Goal: Task Accomplishment & Management: Use online tool/utility

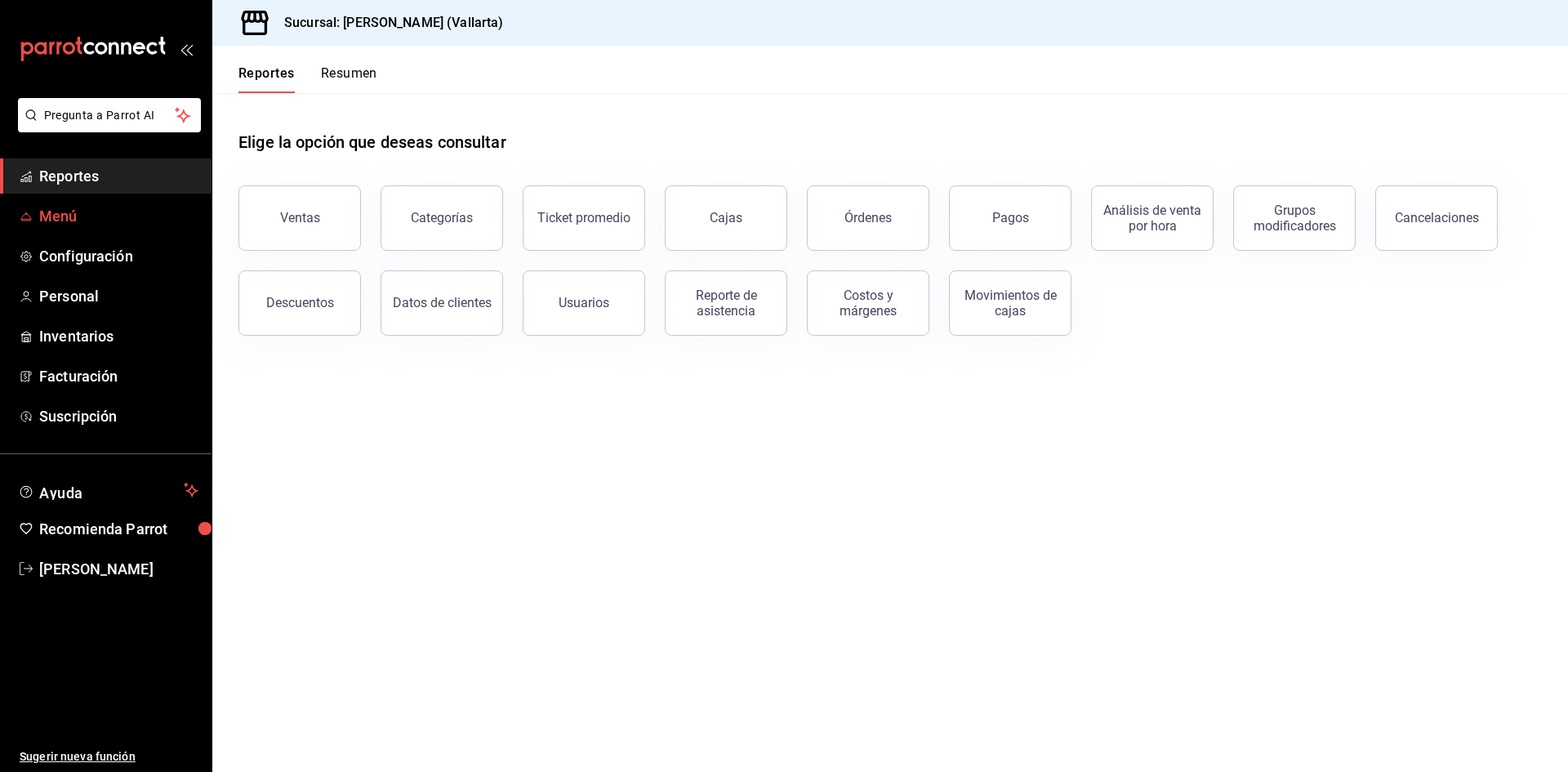
click at [60, 220] on span "Menú" at bounding box center [119, 216] width 160 height 22
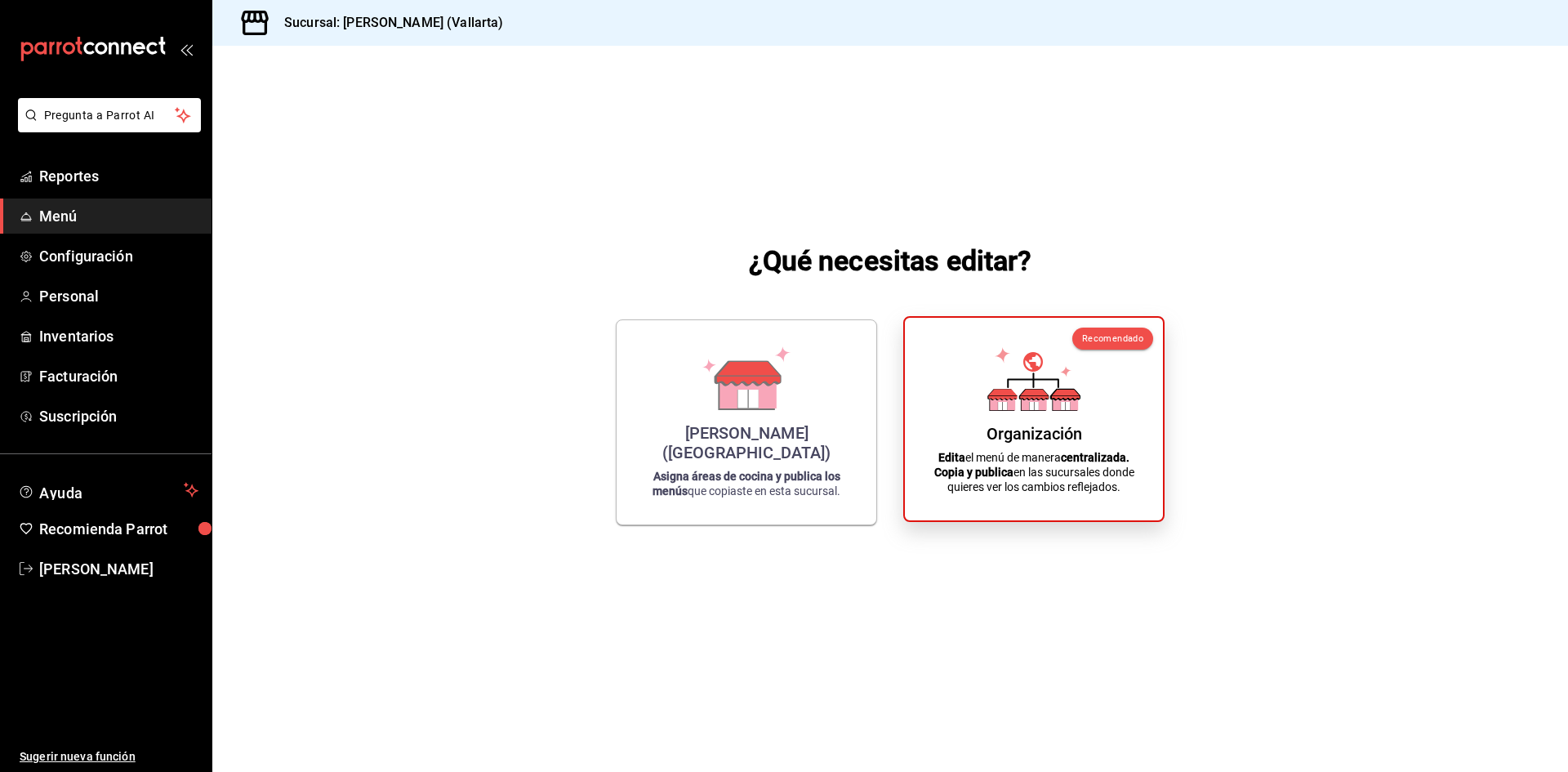
click at [950, 411] on div "Organización Edita el menú de manera centralizada. Copia y publica en las sucur…" at bounding box center [1034, 418] width 219 height 176
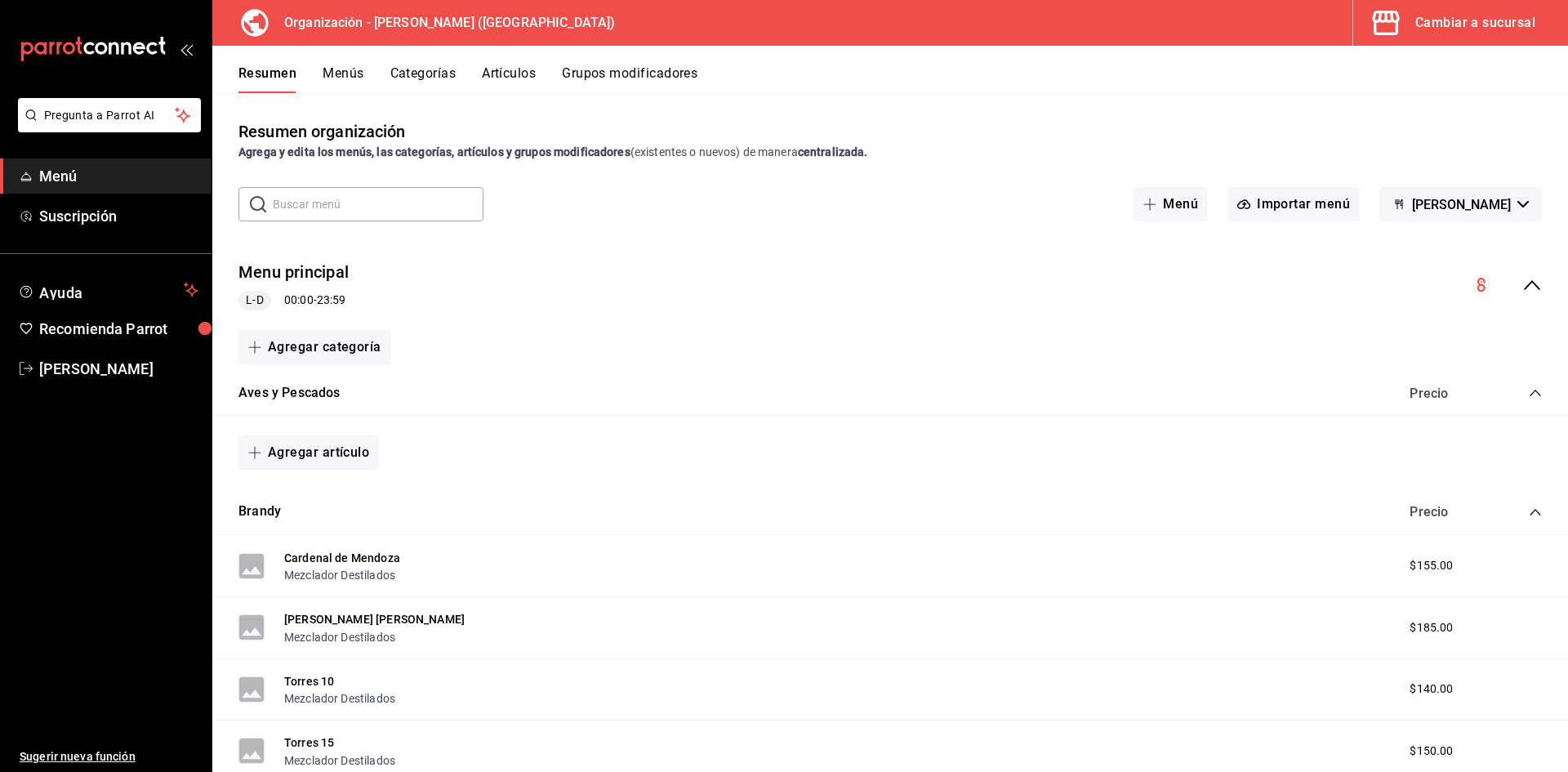
click at [523, 71] on button "Artículos" at bounding box center [508, 79] width 54 height 28
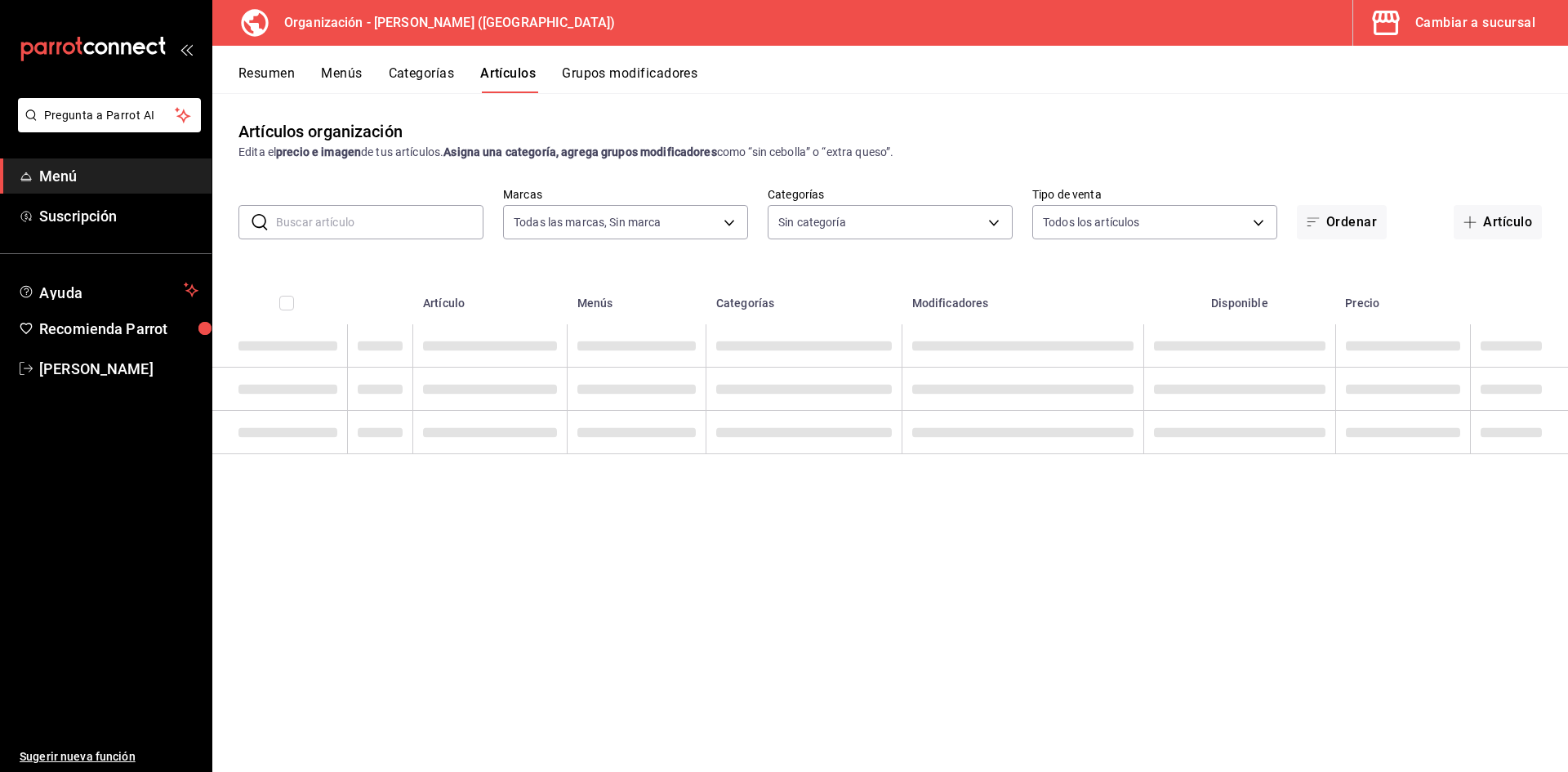
type input "31d0bbe4-7c51-43f0-8445-666cf6a0e085"
type input "40ee2f72-6915-4037-a5ec-65aec302ef5d,c43c6c56-ab22-4748-903a-778ac949f8a0,b688f…"
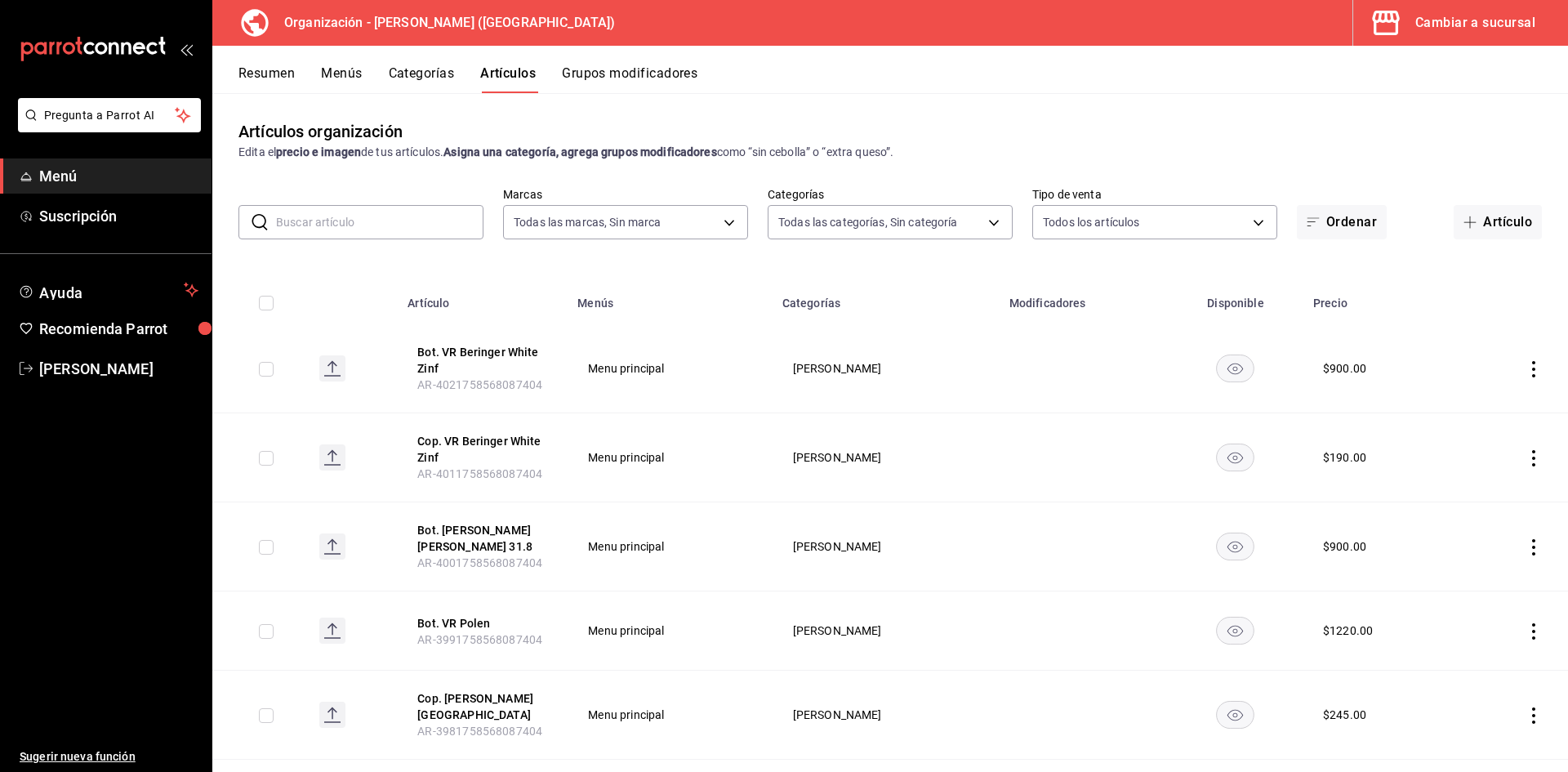
click at [363, 214] on input "text" at bounding box center [379, 222] width 208 height 32
type input "d"
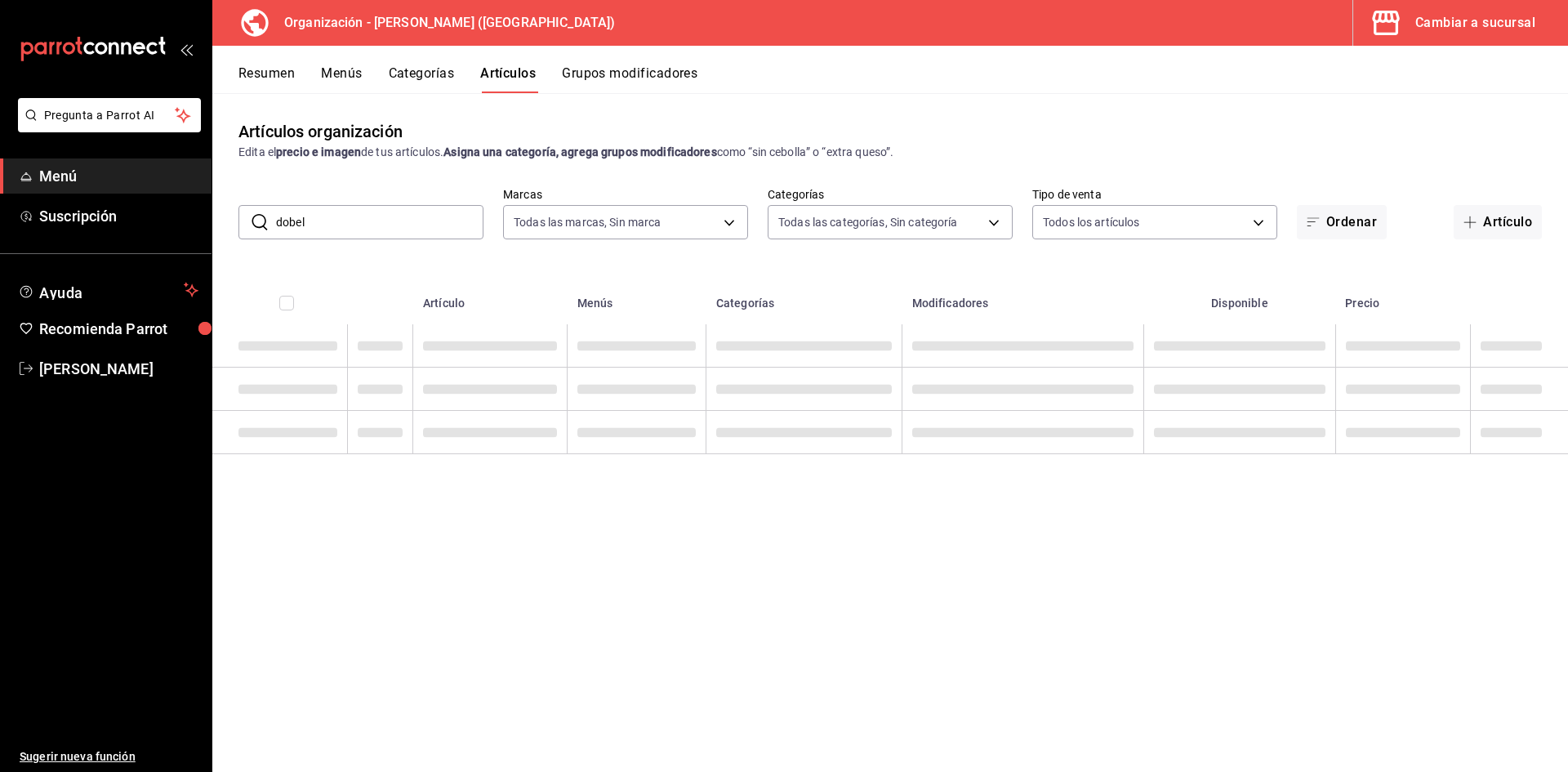
type input "dobel"
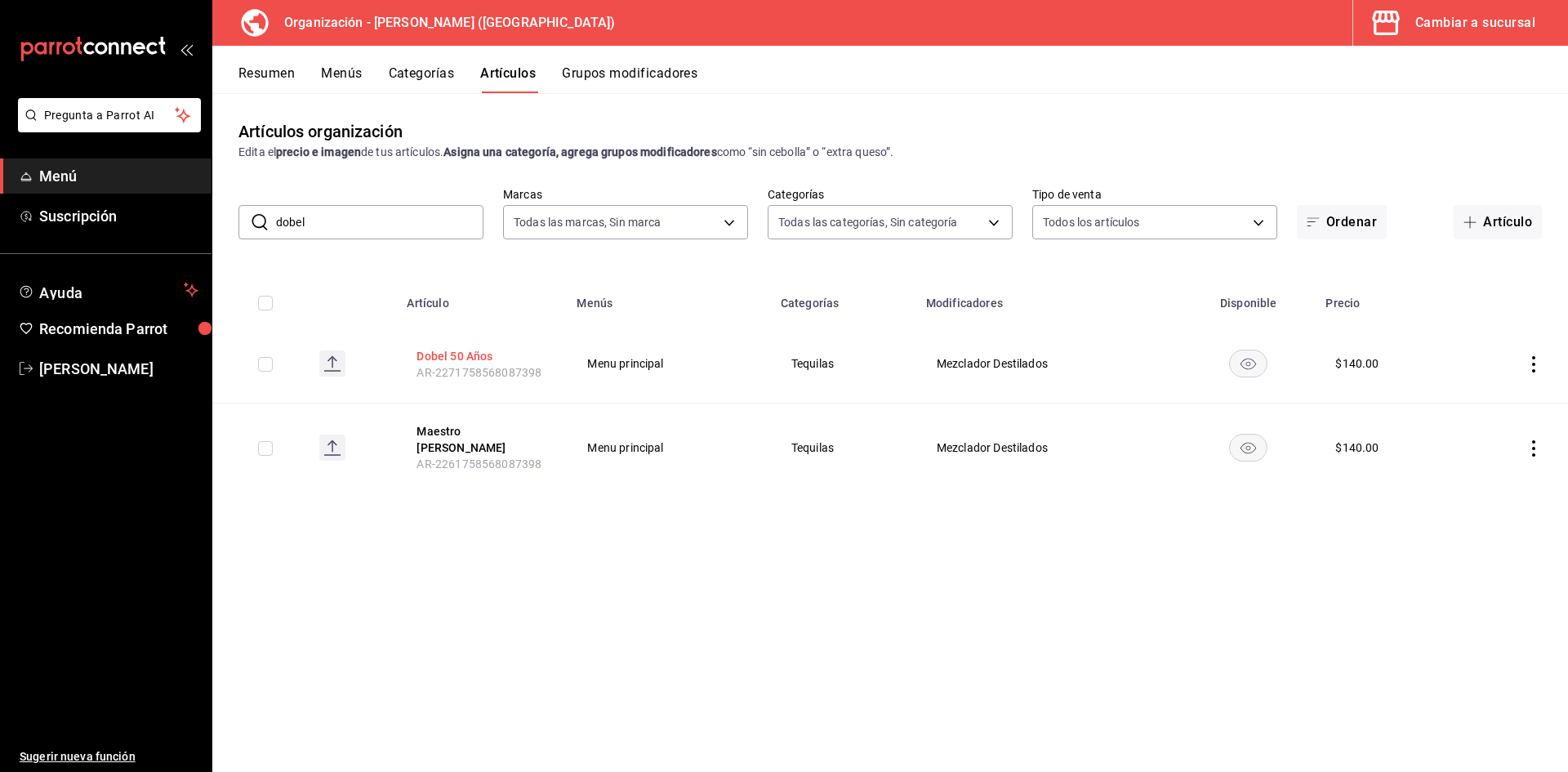
click at [475, 353] on button "Dobel 50 Años" at bounding box center [482, 356] width 131 height 17
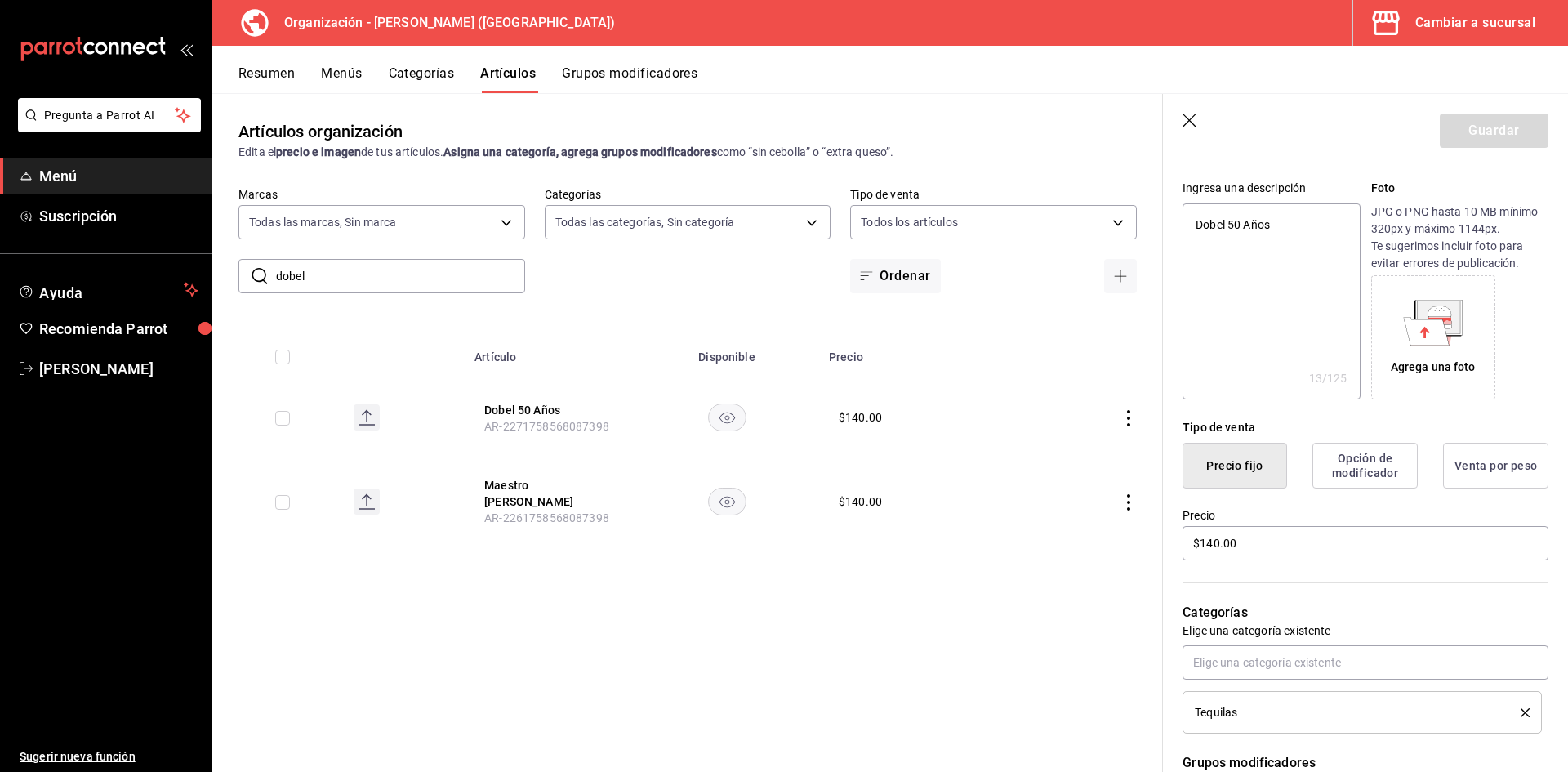
scroll to position [163, 0]
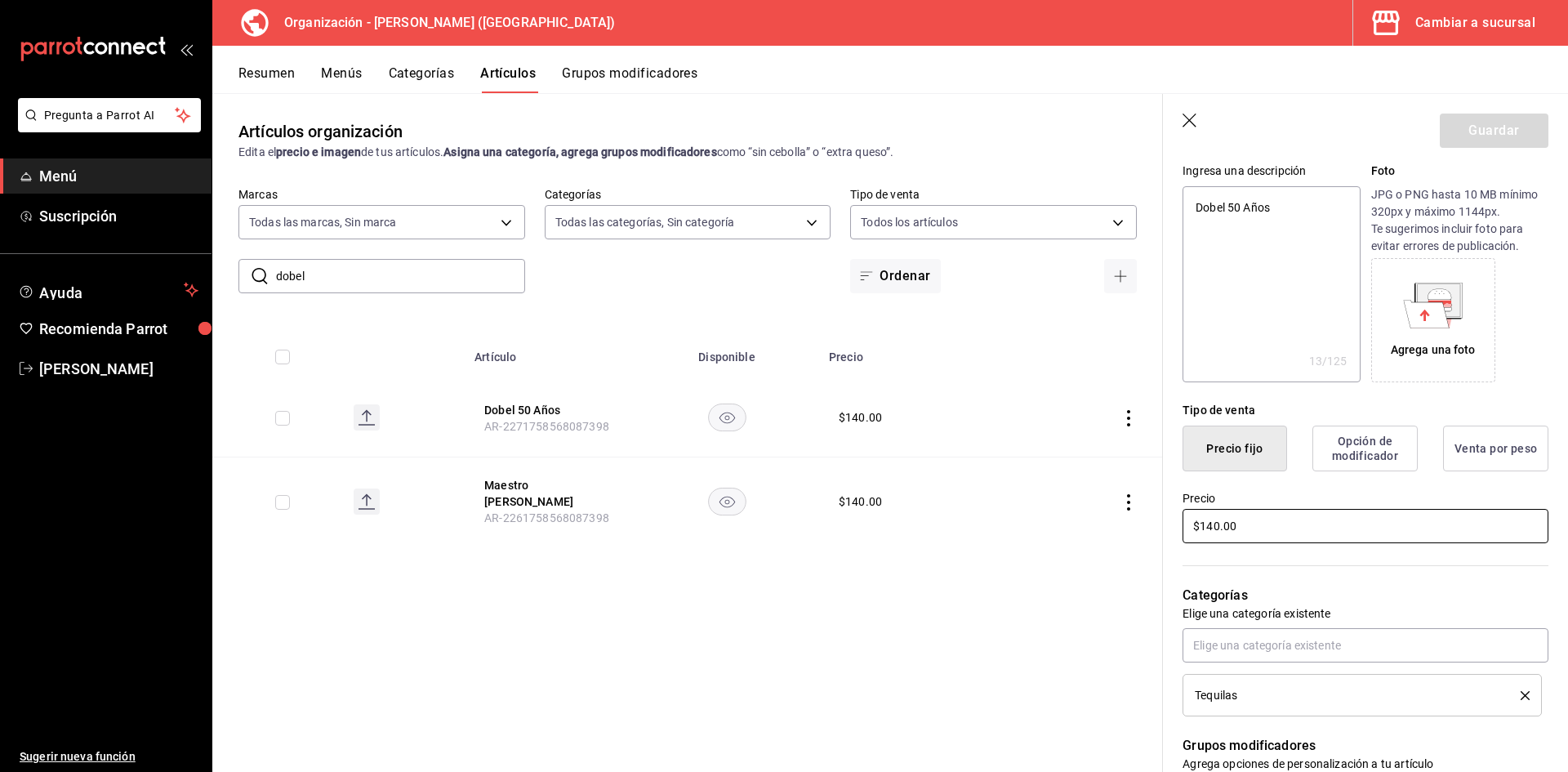
drag, startPoint x: 1306, startPoint y: 527, endPoint x: 726, endPoint y: 509, distance: 580.3
click at [726, 509] on main "Artículos organización Edita el precio e imagen de tus artículos. Asigna una ca…" at bounding box center [890, 431] width 1356 height 678
type textarea "x"
type input "$4.00"
type textarea "x"
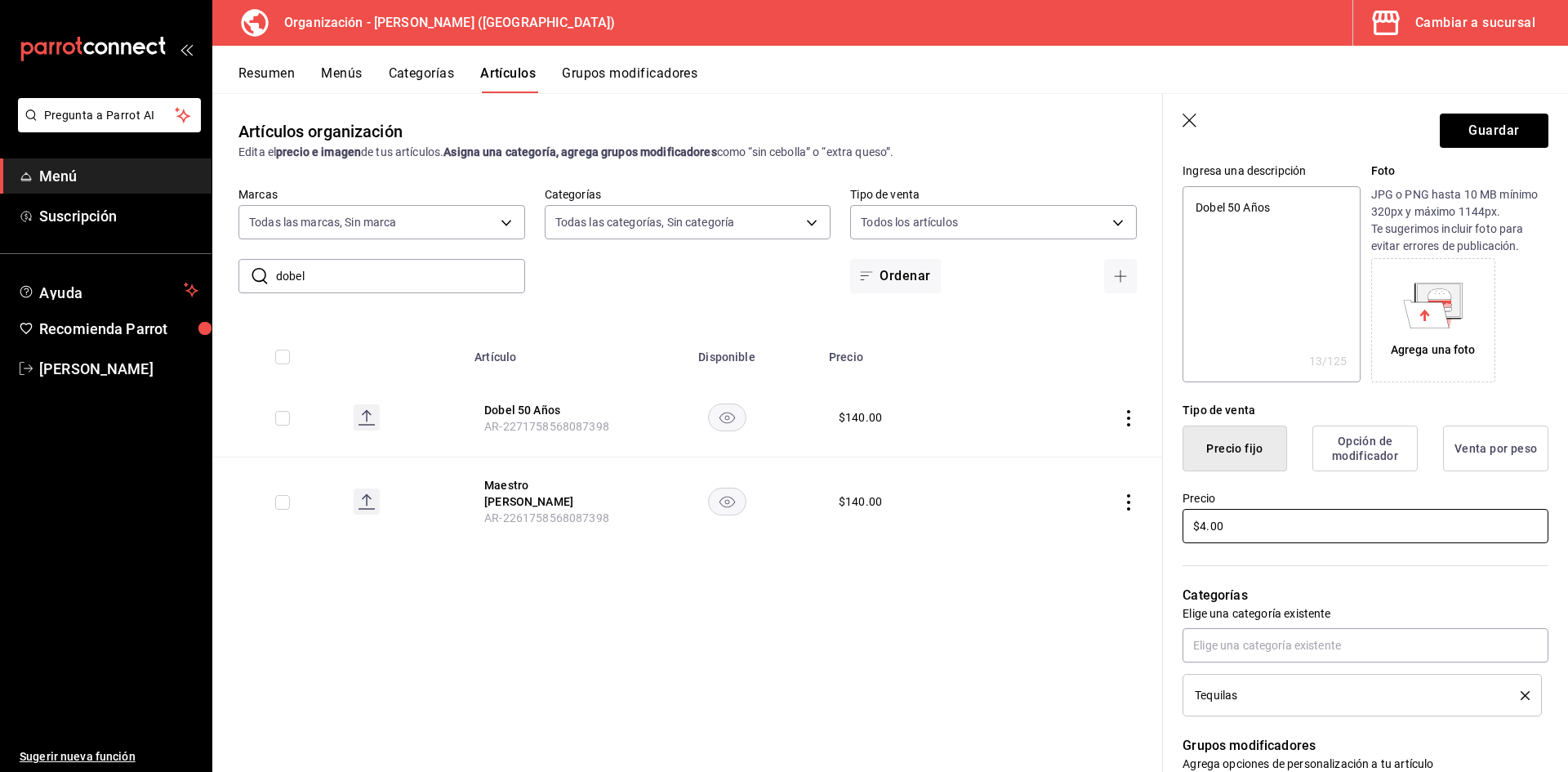
type input "$45.00"
type textarea "x"
type input "$450.00"
click at [1485, 122] on button "Guardar" at bounding box center [1494, 130] width 109 height 34
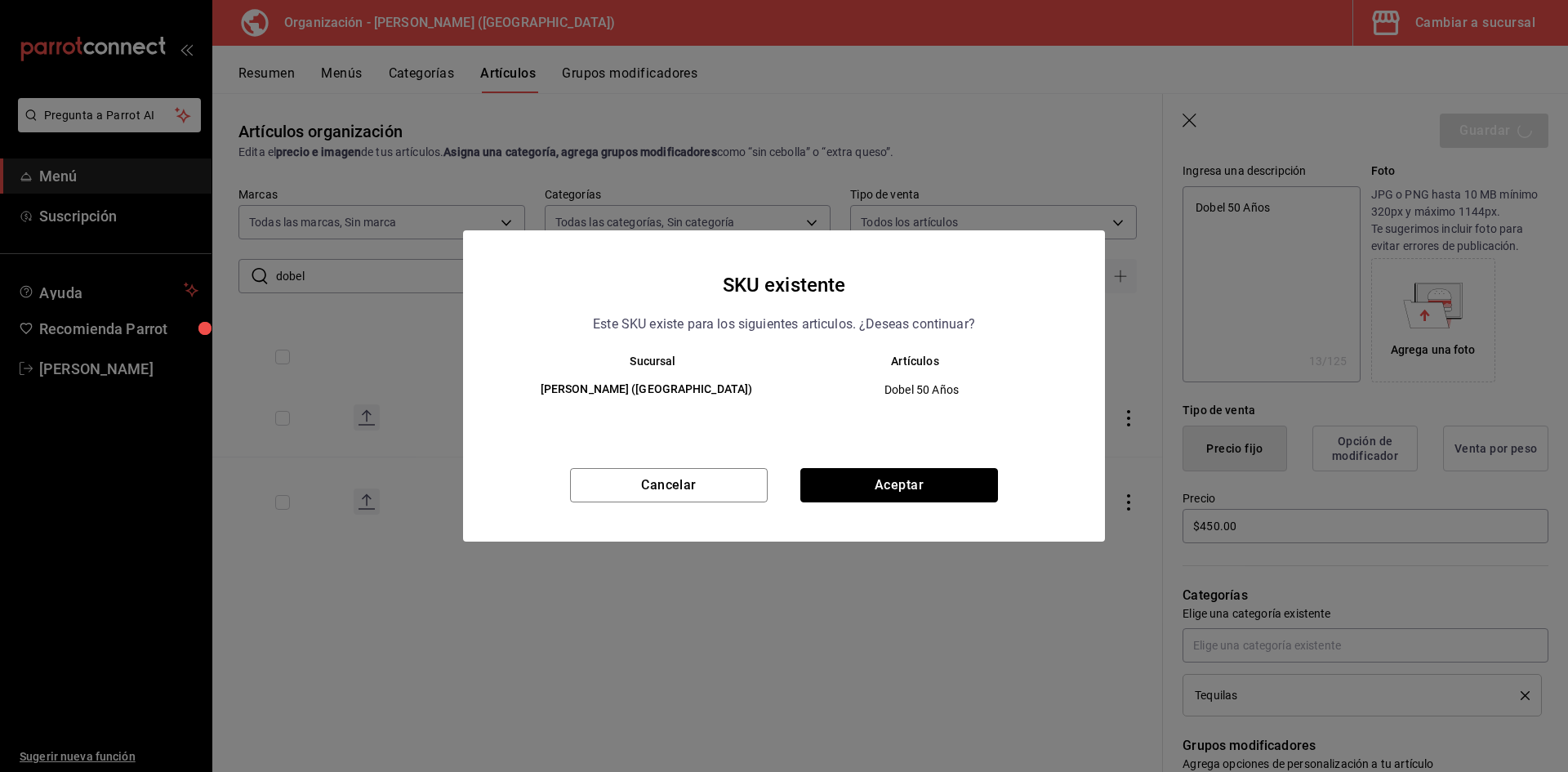
click at [921, 478] on button "Aceptar" at bounding box center [899, 484] width 198 height 34
type textarea "x"
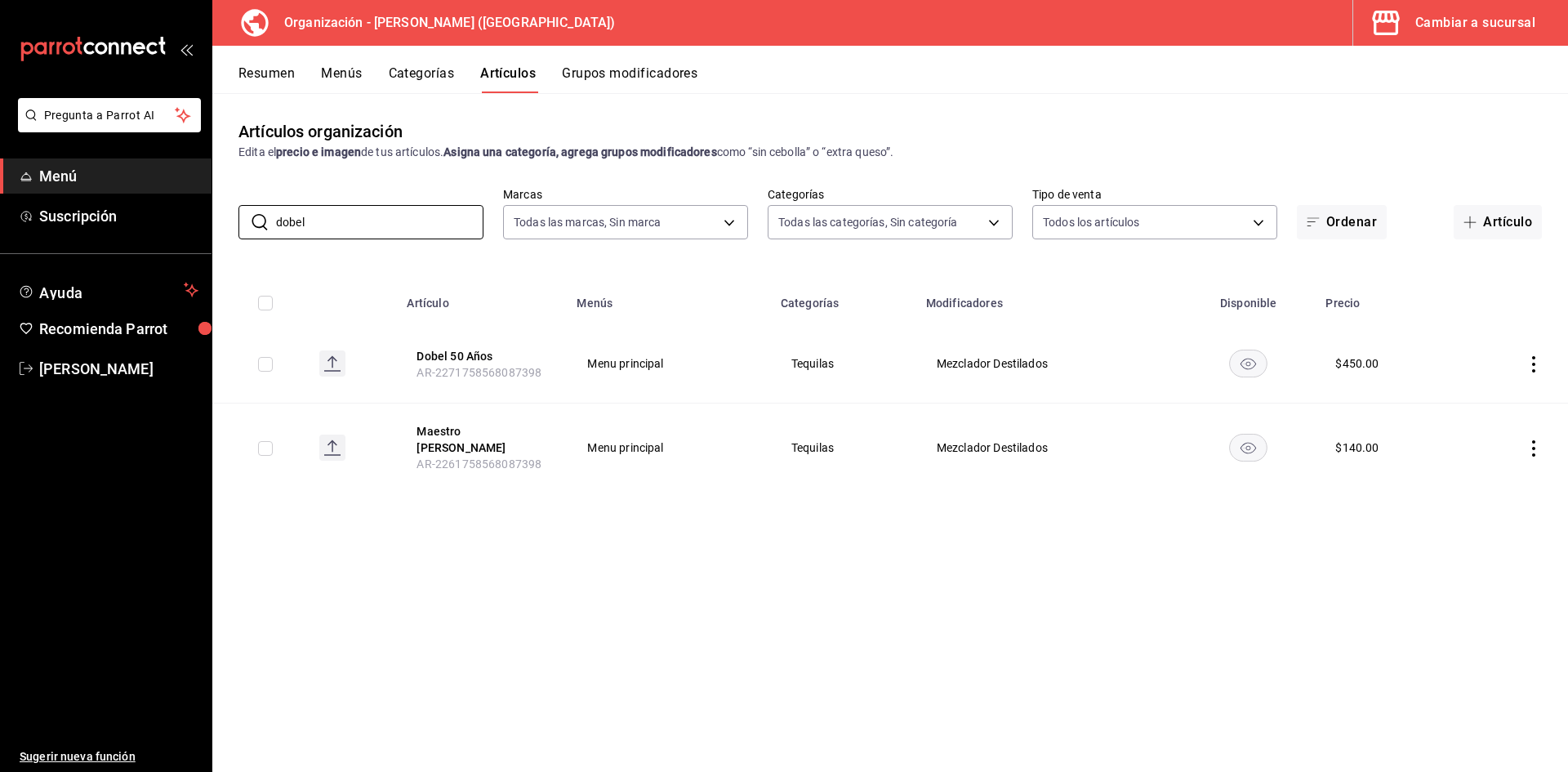
drag, startPoint x: 352, startPoint y: 225, endPoint x: 0, endPoint y: 161, distance: 357.8
click at [0, 161] on div "Pregunta a Parrot AI Menú Suscripción Ayuda Recomienda Parrot Adriana F Sugerir…" at bounding box center [784, 386] width 1568 height 772
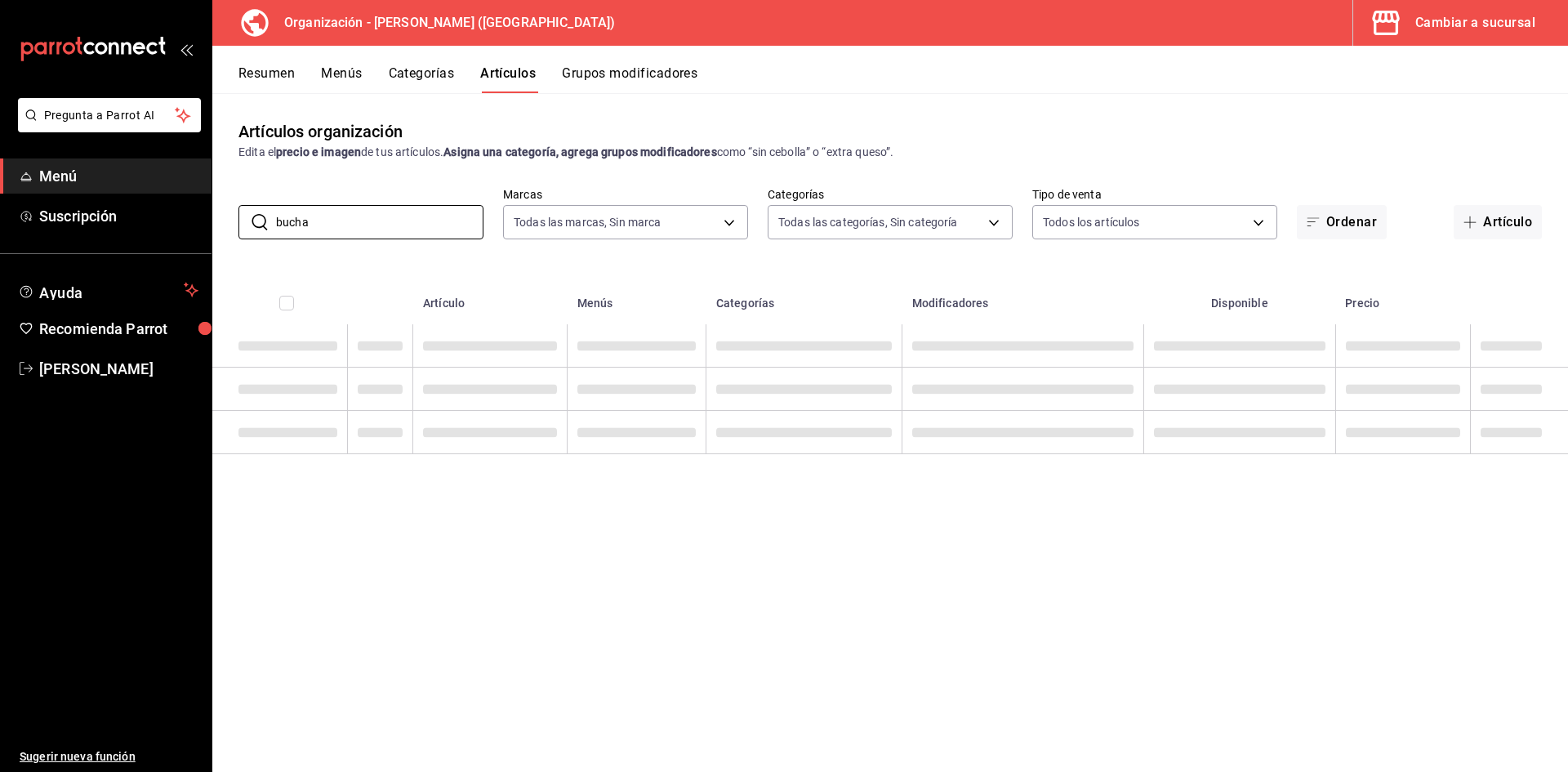
type input "bucha"
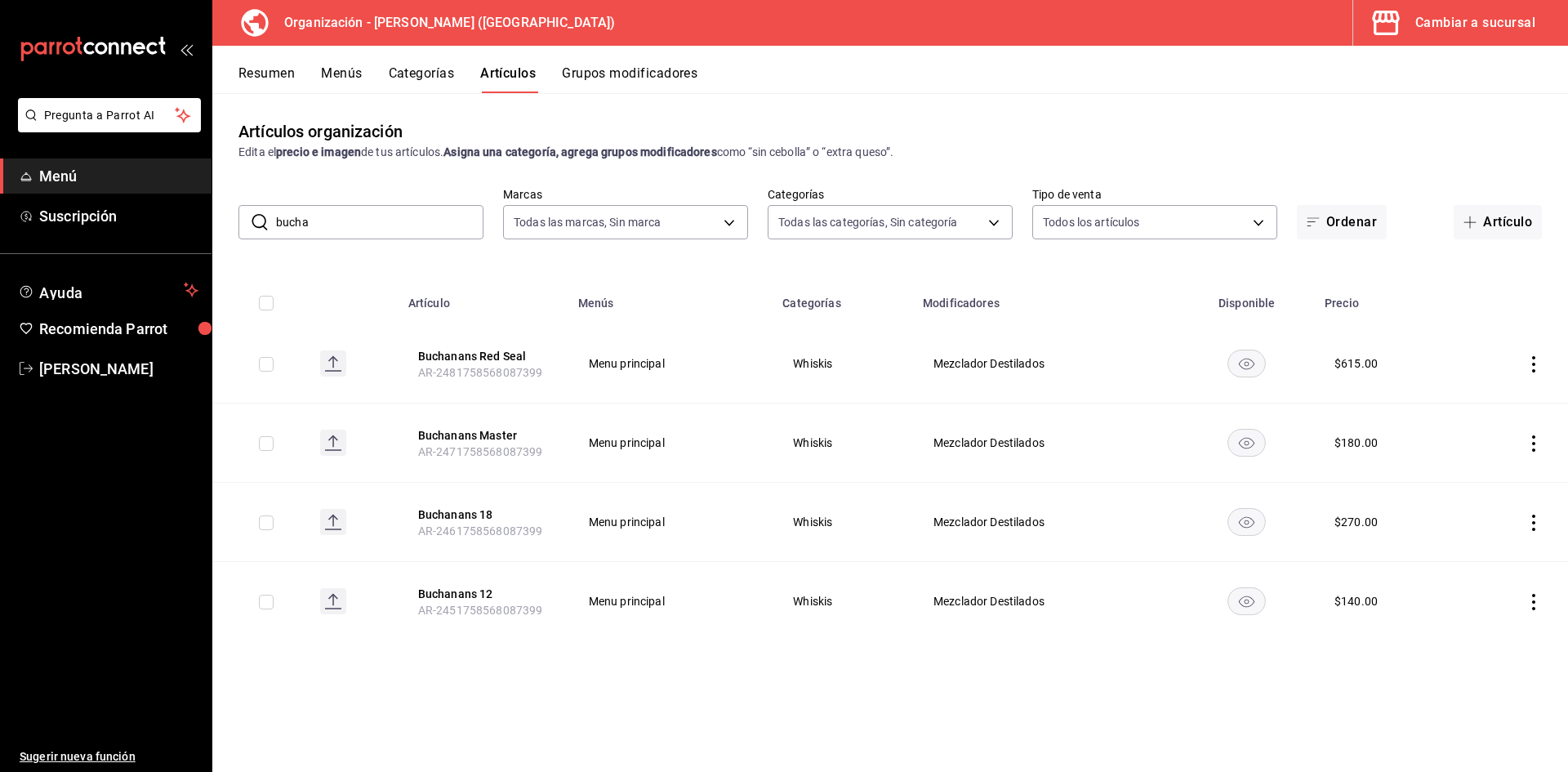
click at [71, 172] on span "Menú" at bounding box center [119, 176] width 160 height 22
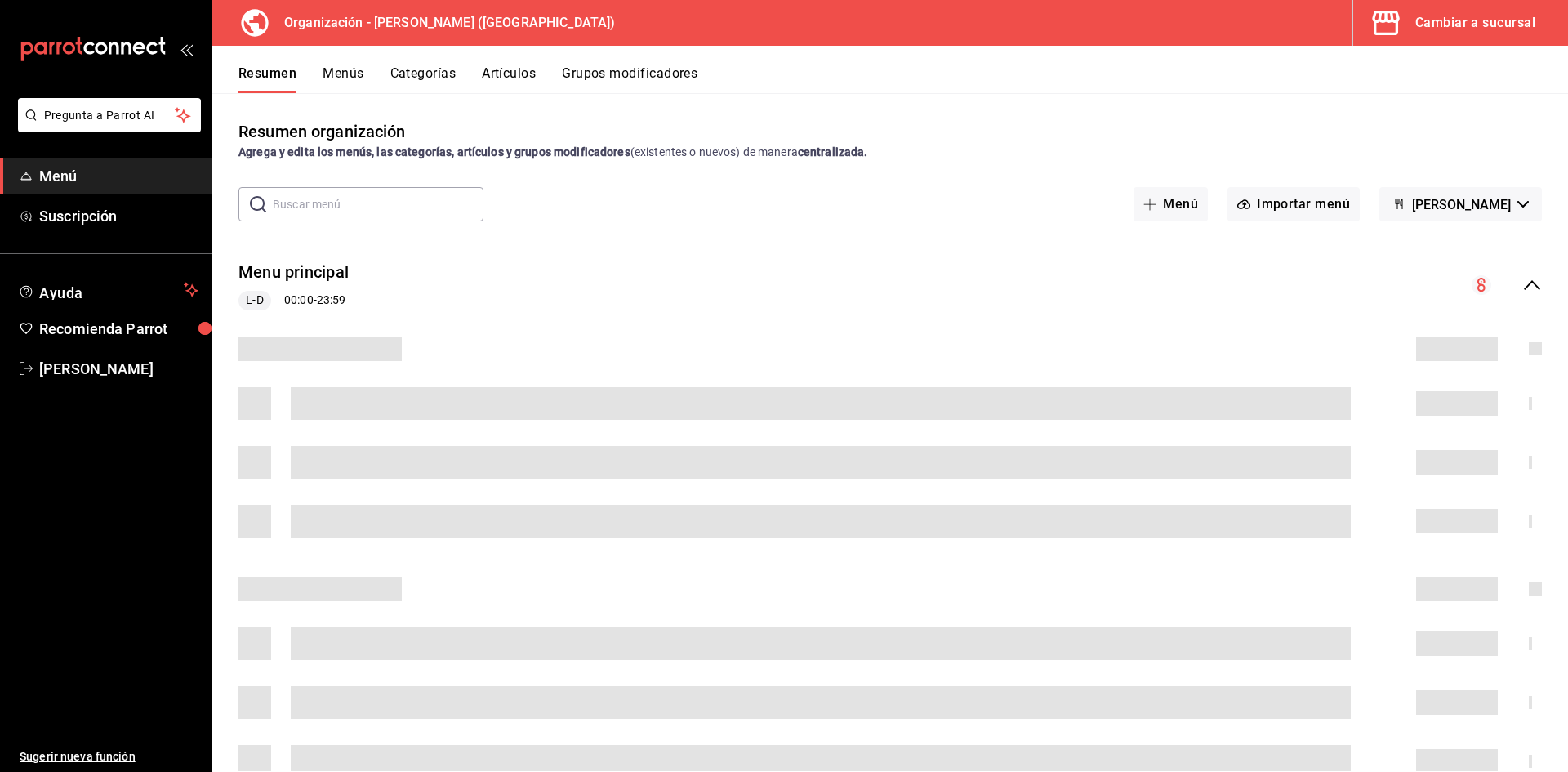
click at [1485, 27] on div "Cambiar a sucursal" at bounding box center [1474, 22] width 120 height 23
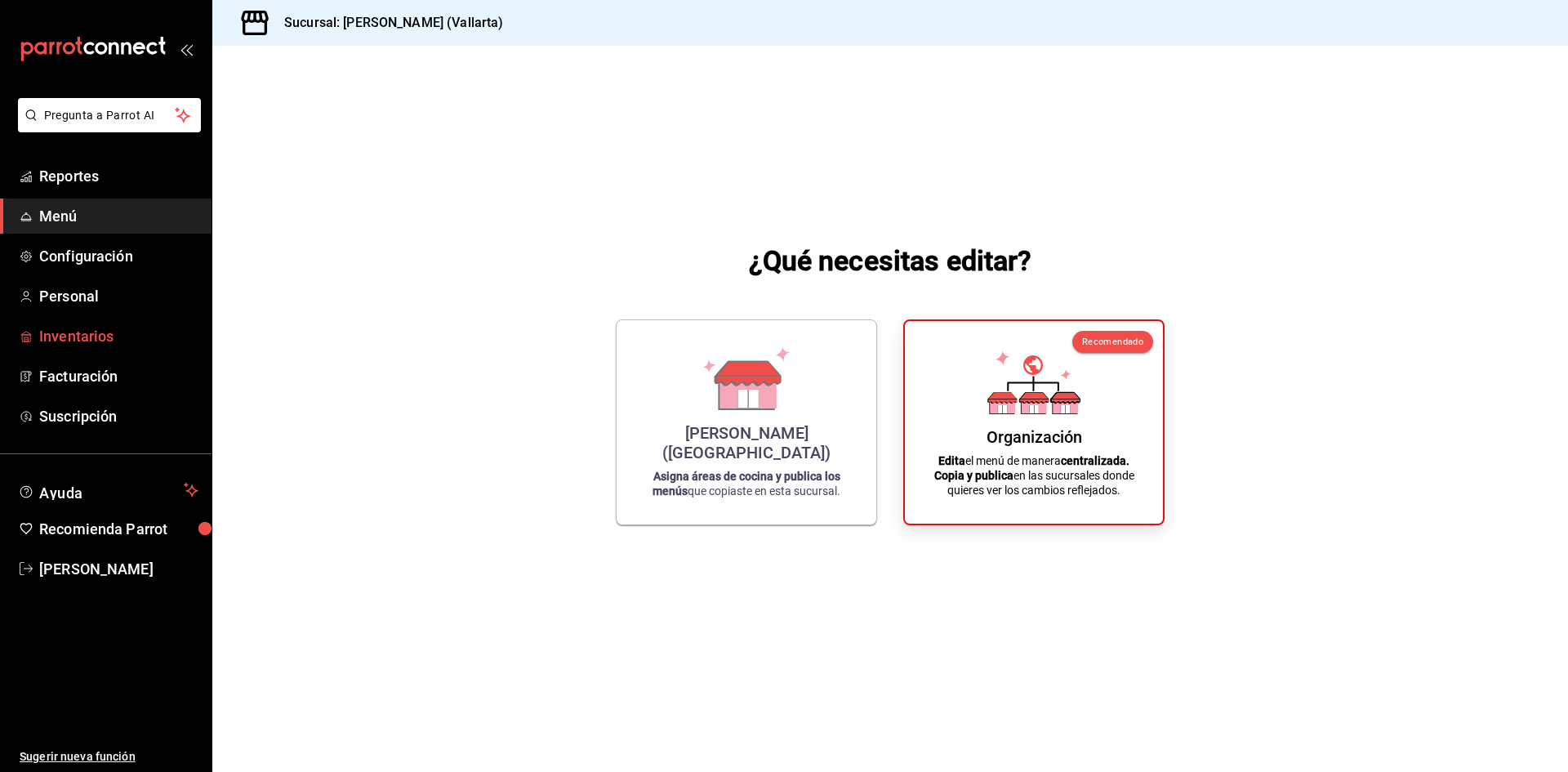
click at [89, 333] on span "Inventarios" at bounding box center [119, 336] width 160 height 22
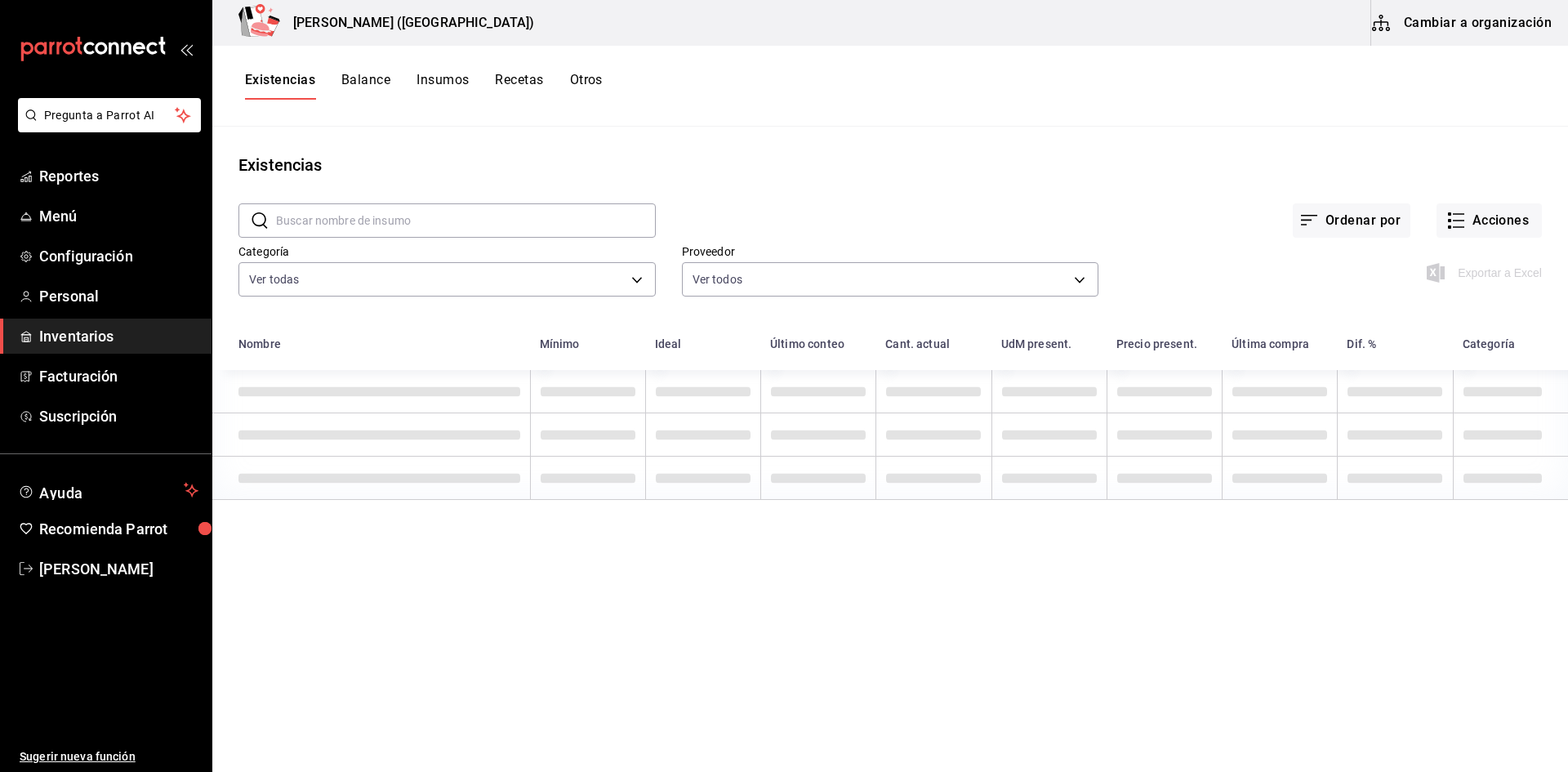
click at [1465, 25] on button "Cambiar a organización" at bounding box center [1463, 22] width 184 height 45
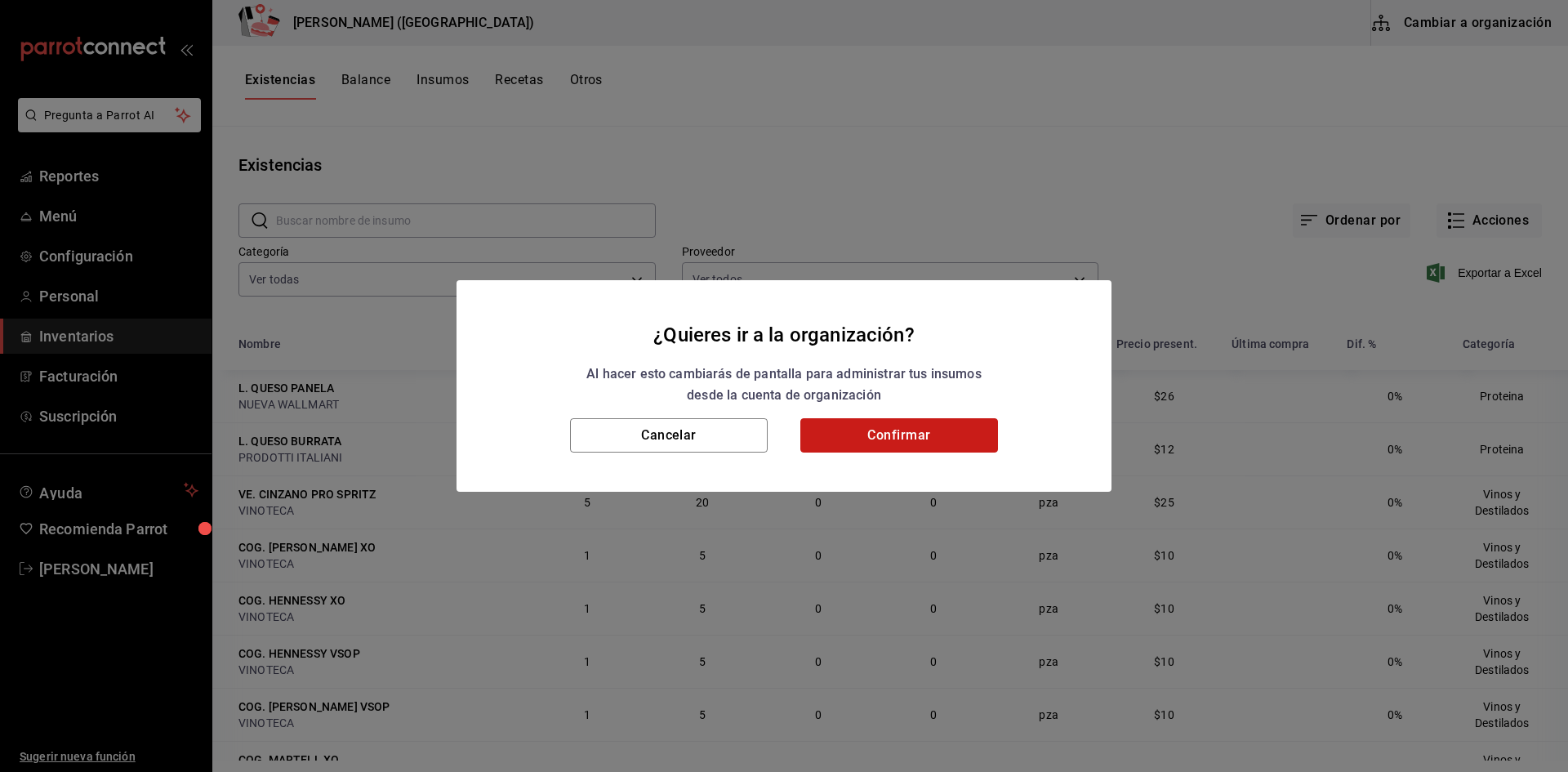
click at [864, 436] on button "Confirmar" at bounding box center [899, 435] width 198 height 34
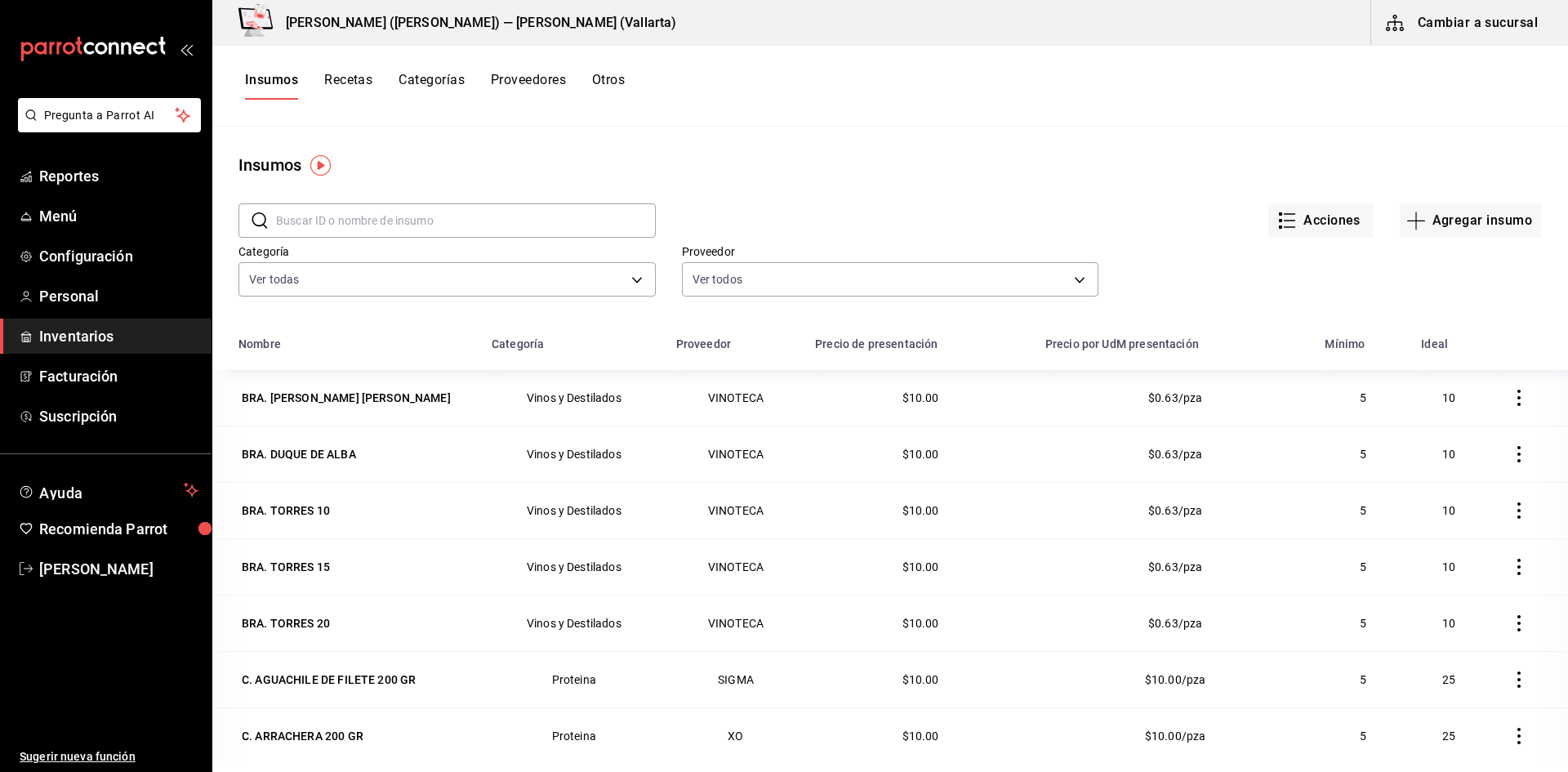
click at [337, 84] on button "Recetas" at bounding box center [348, 85] width 48 height 28
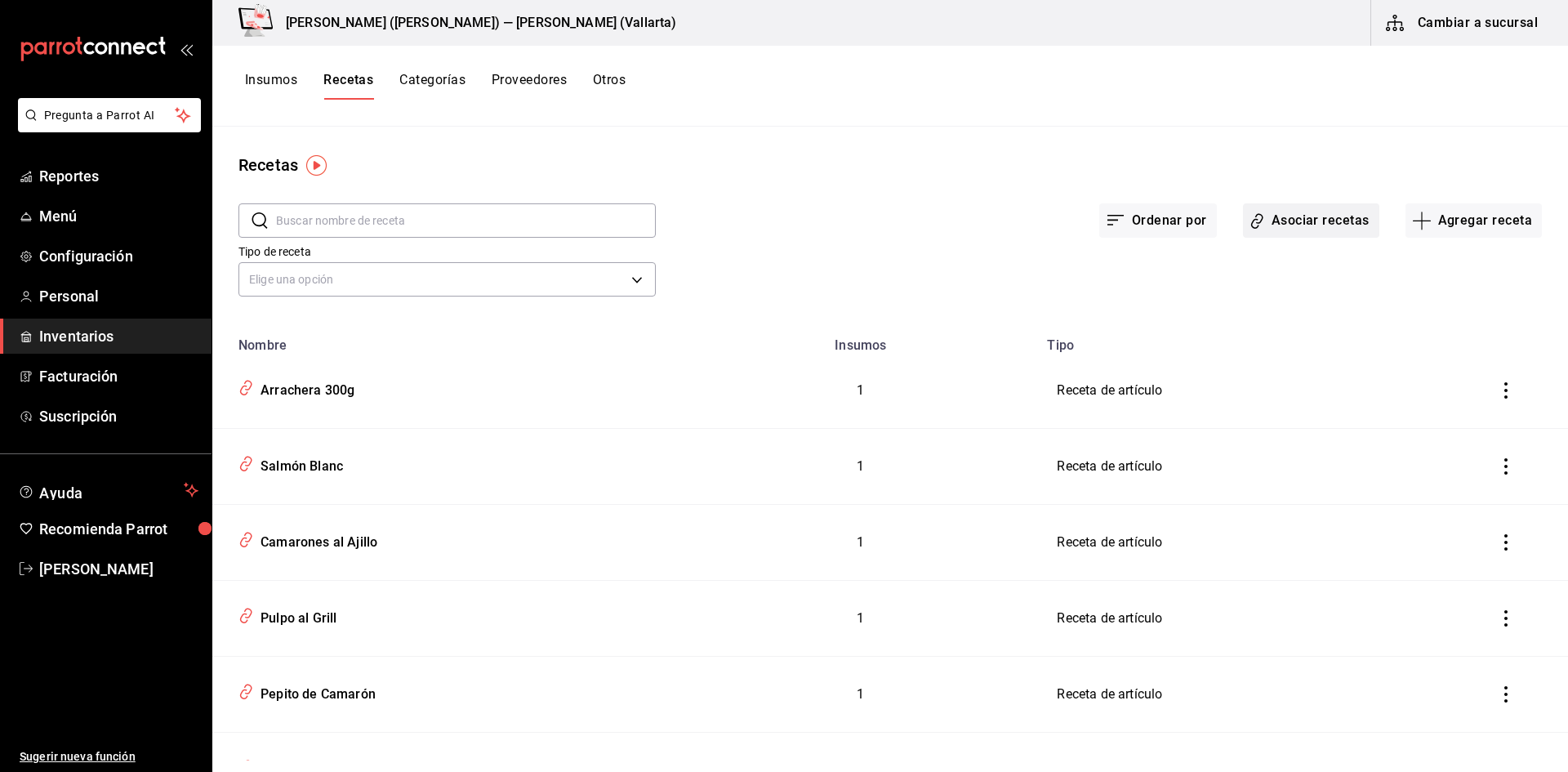
click at [1301, 222] on button "Asociar recetas" at bounding box center [1311, 220] width 136 height 34
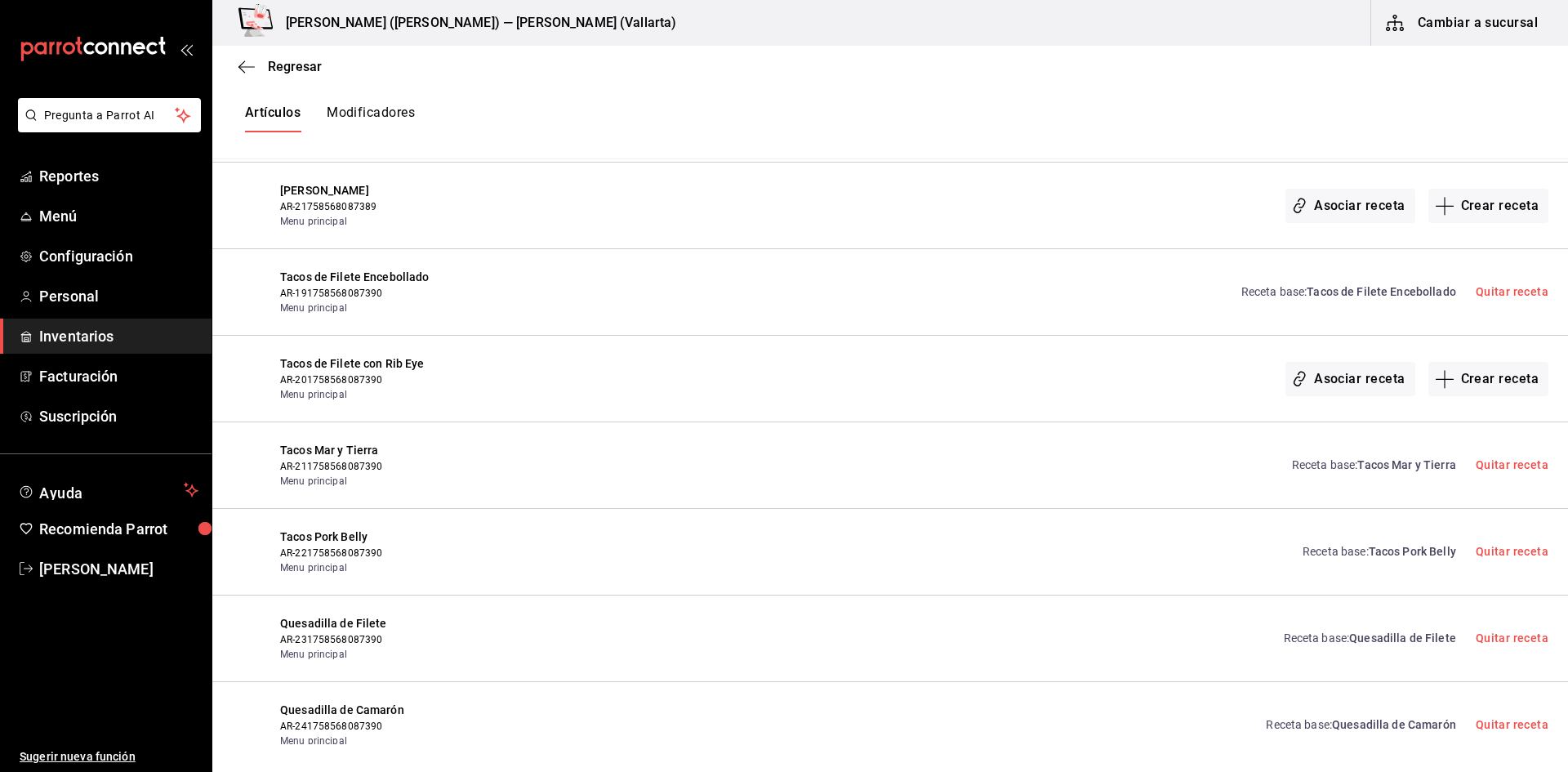
scroll to position [8976, 0]
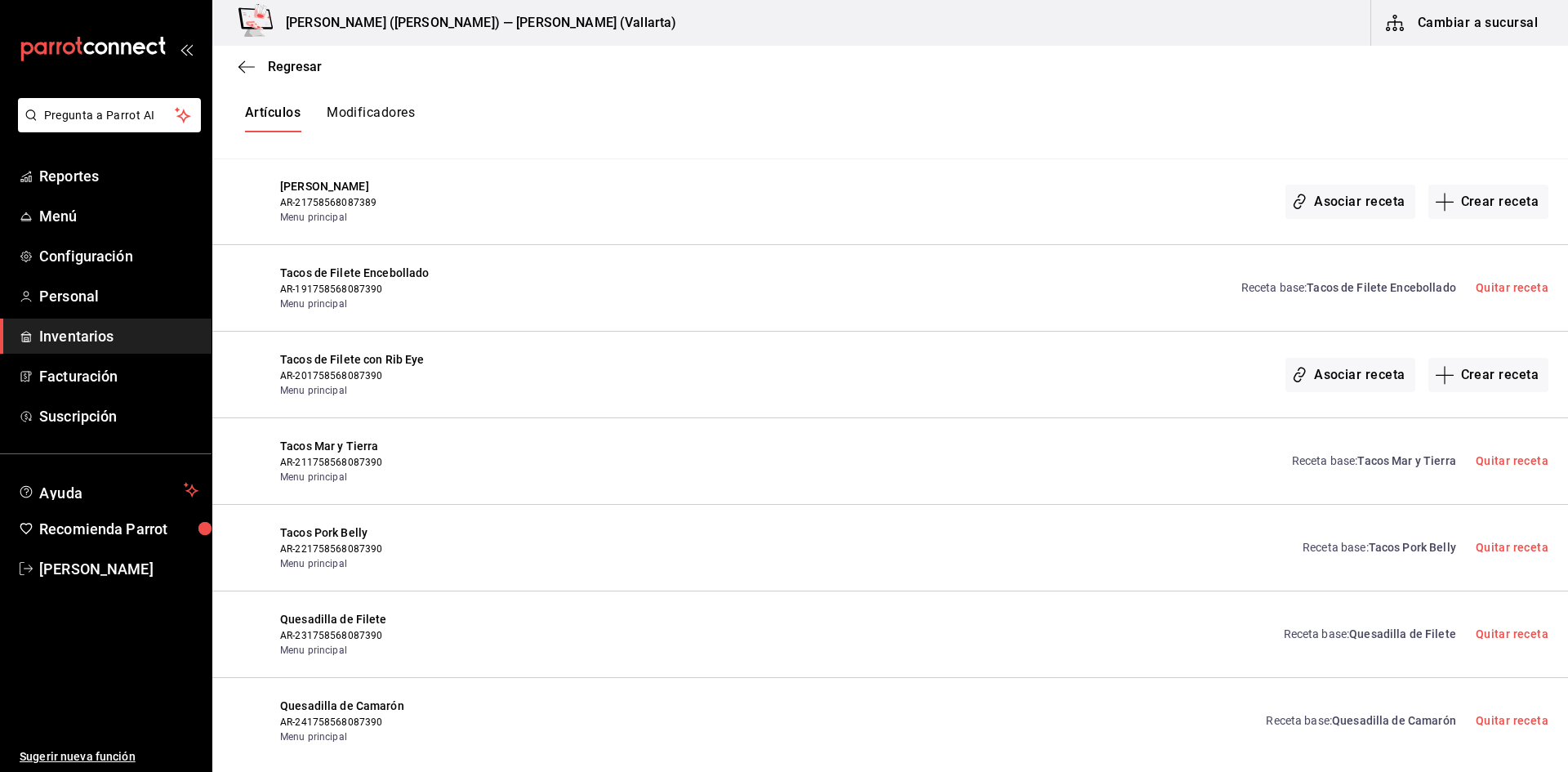
click at [343, 362] on span "Tacos de Filete con Rib Eye" at bounding box center [426, 359] width 292 height 17
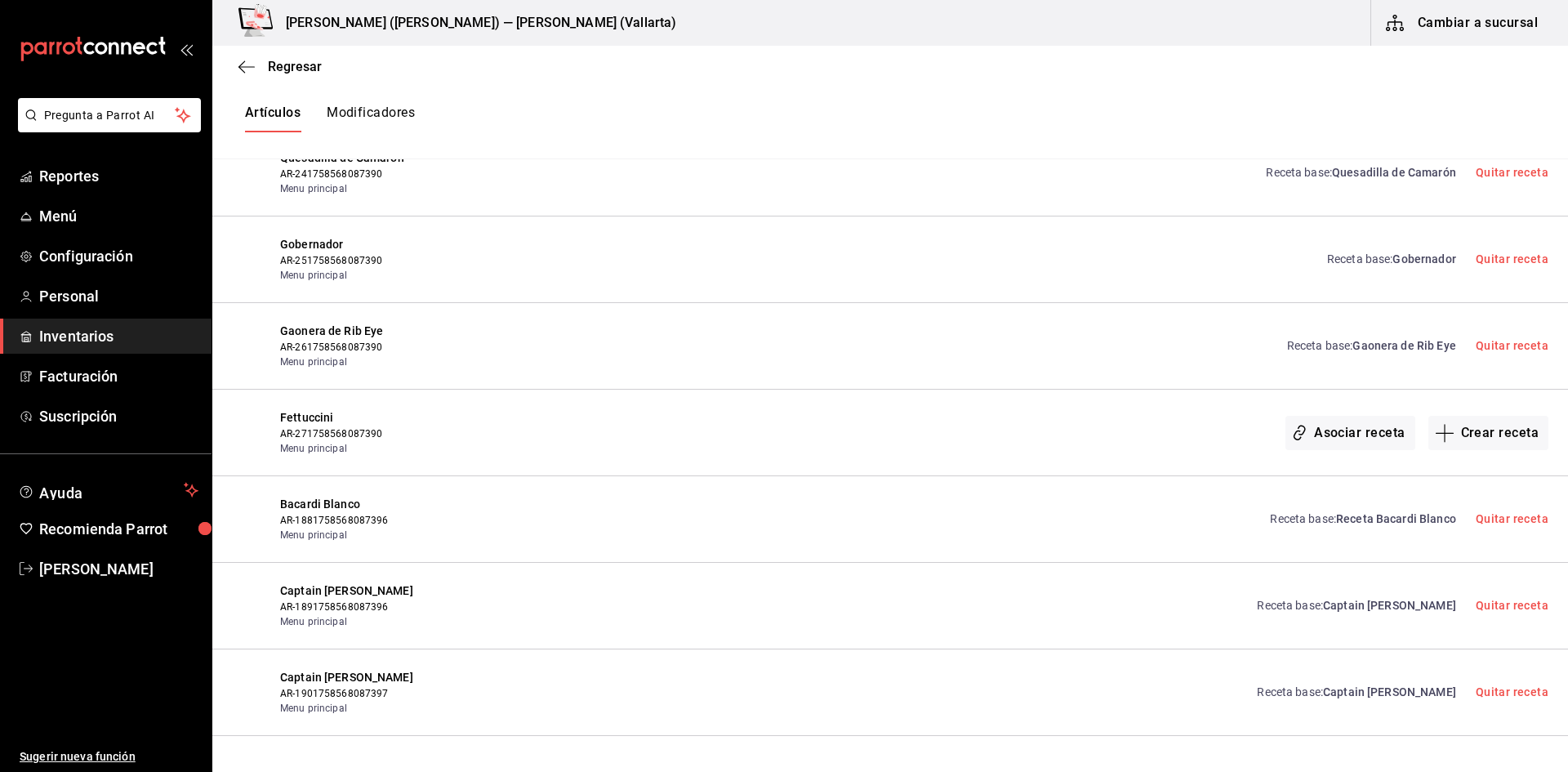
scroll to position [9548, 0]
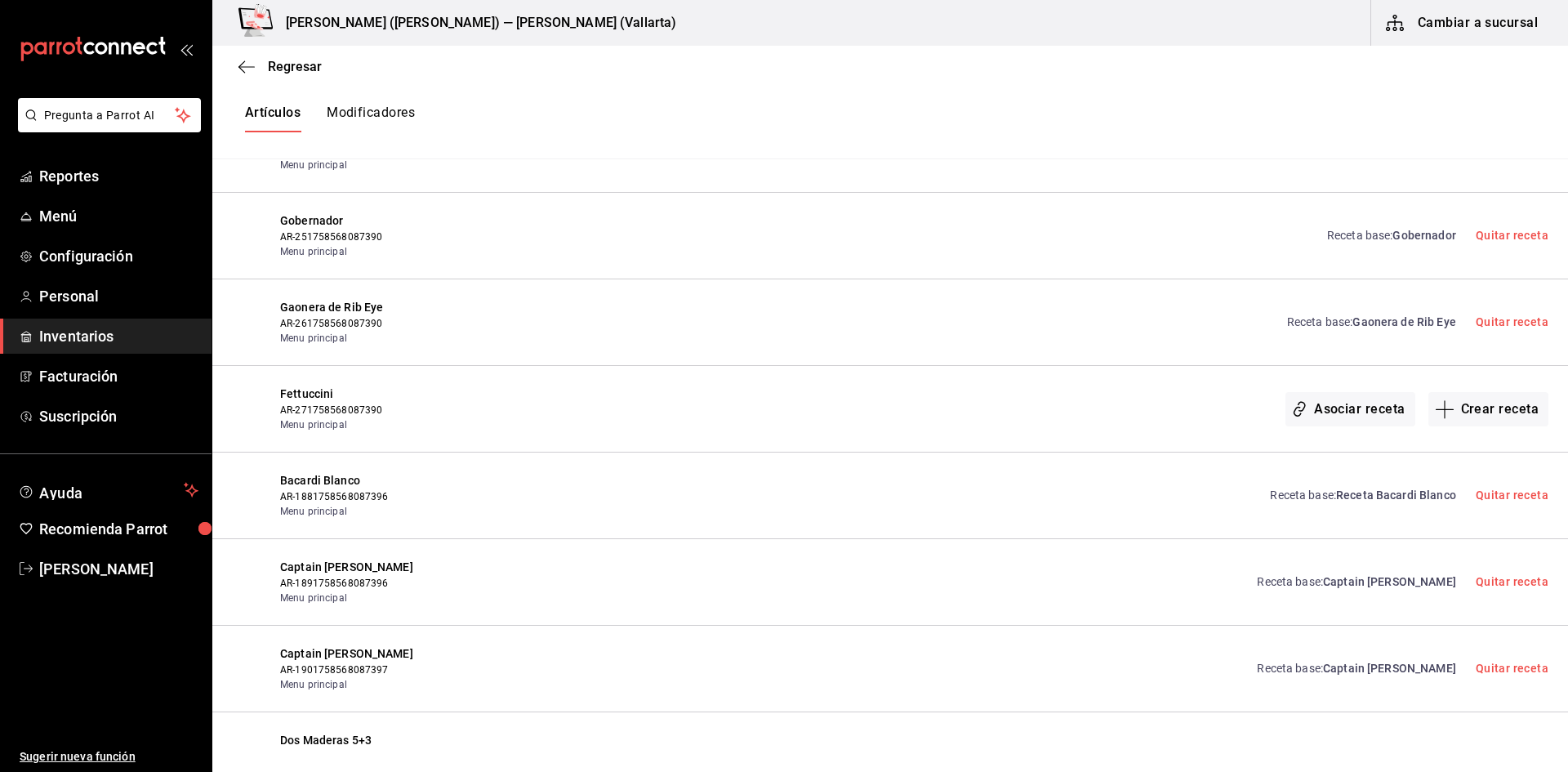
click at [316, 385] on div "Fettuccini AR-271758568087390 Menu principal Asociar receta Crear receta" at bounding box center [890, 408] width 1356 height 86
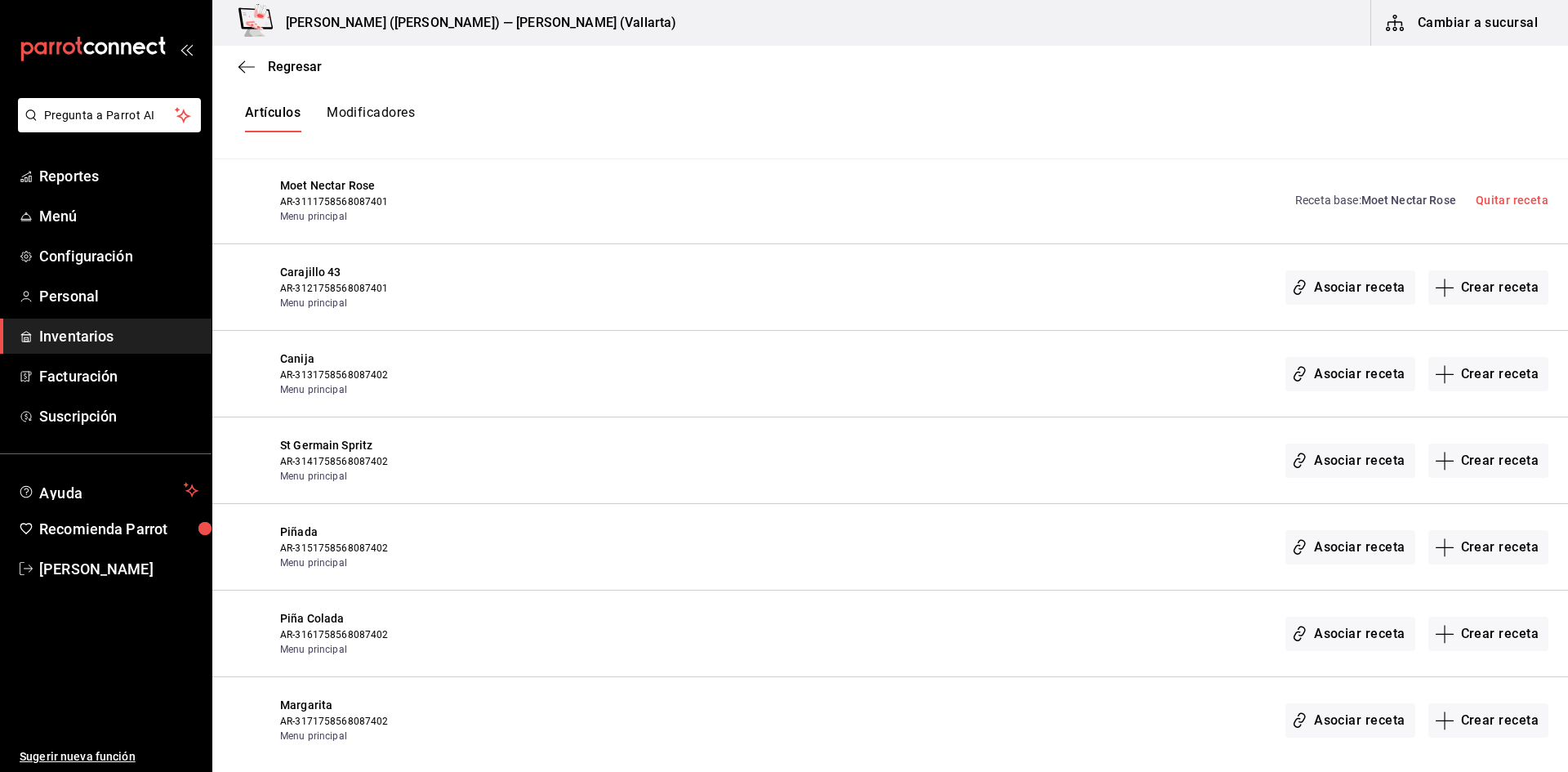
scroll to position [21145, 0]
